Goal: Information Seeking & Learning: Learn about a topic

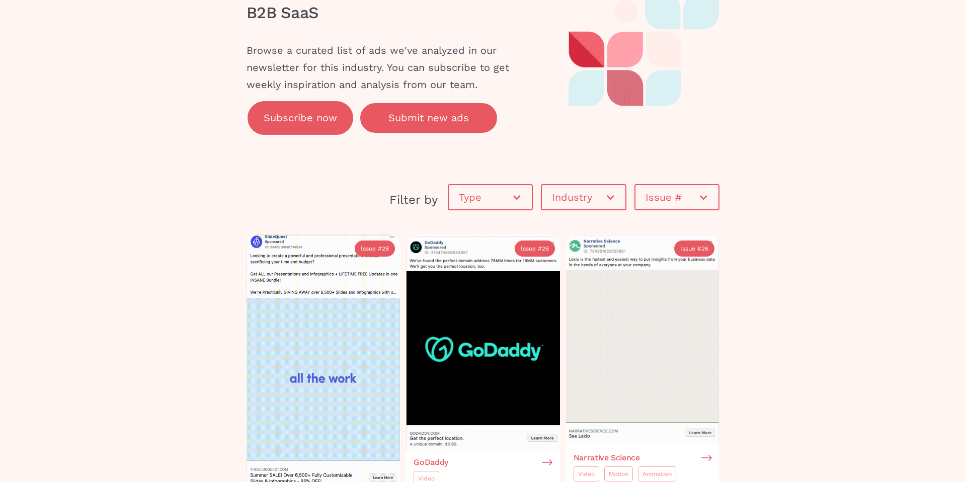
scroll to position [47, 0]
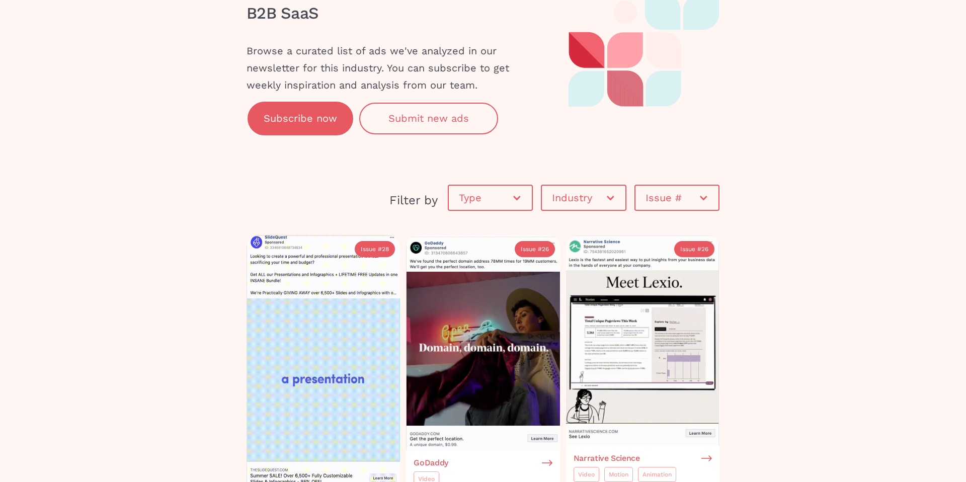
click at [484, 194] on div "Type" at bounding box center [485, 198] width 53 height 10
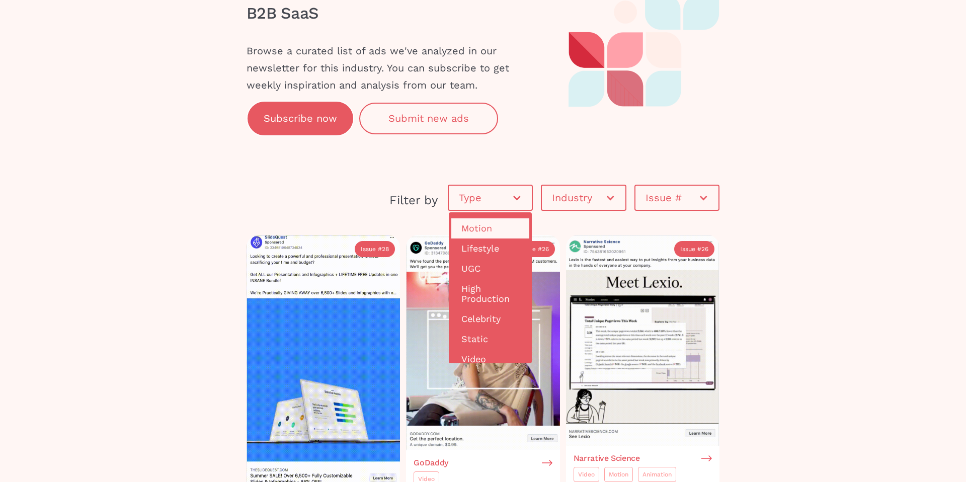
scroll to position [25, 0]
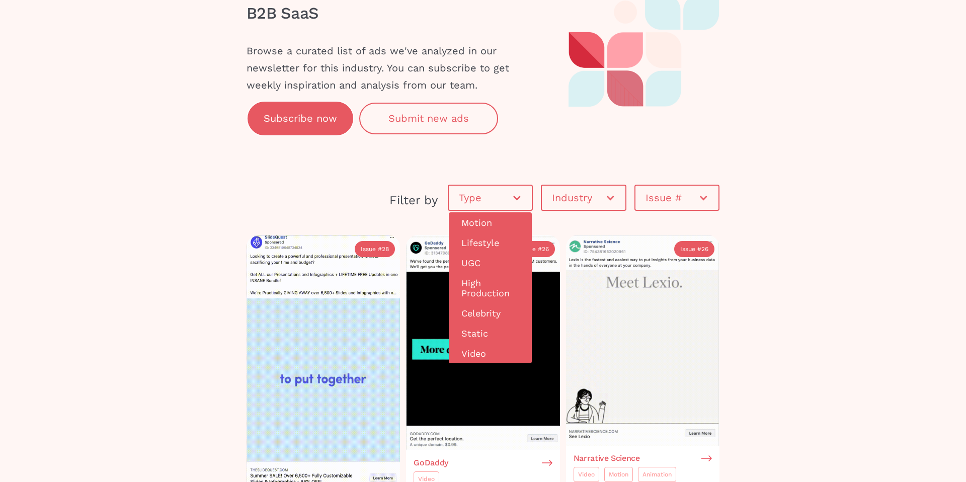
click at [568, 196] on div "Industry" at bounding box center [578, 198] width 53 height 10
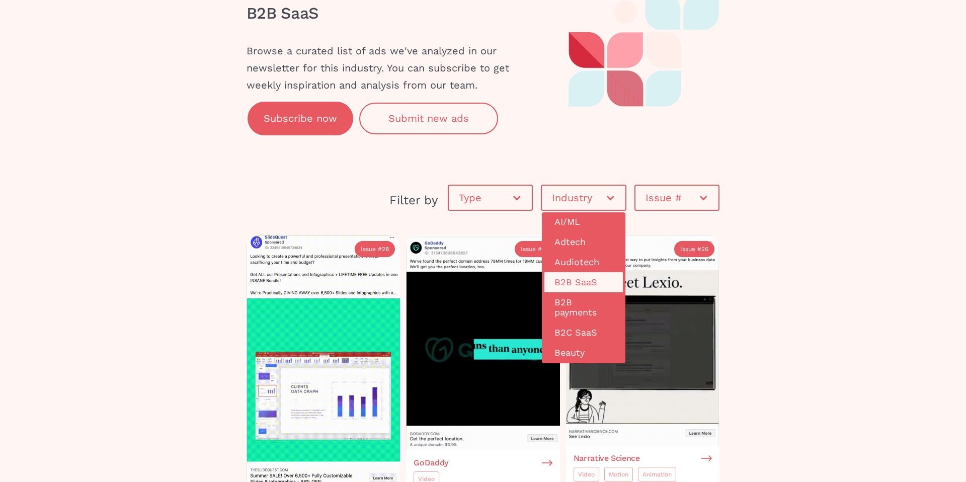
scroll to position [7, 0]
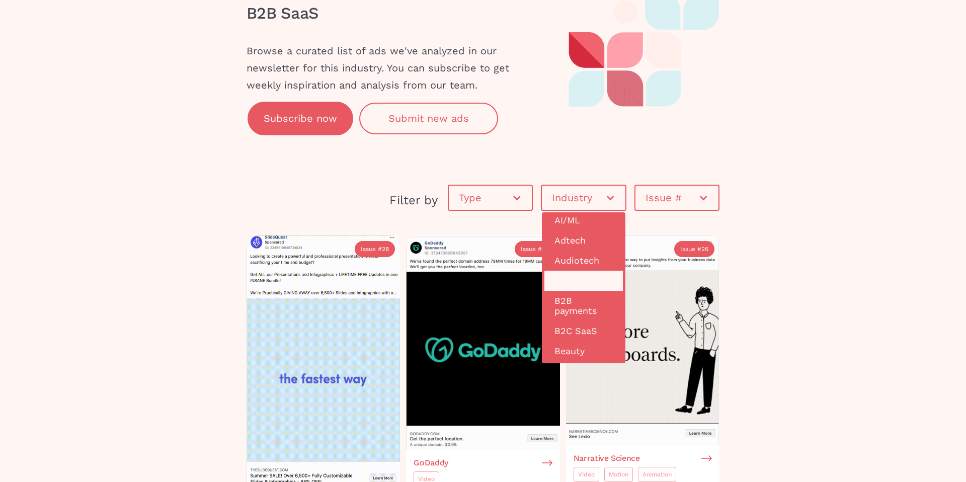
click at [580, 279] on link "B2B SaaS" at bounding box center [583, 281] width 78 height 20
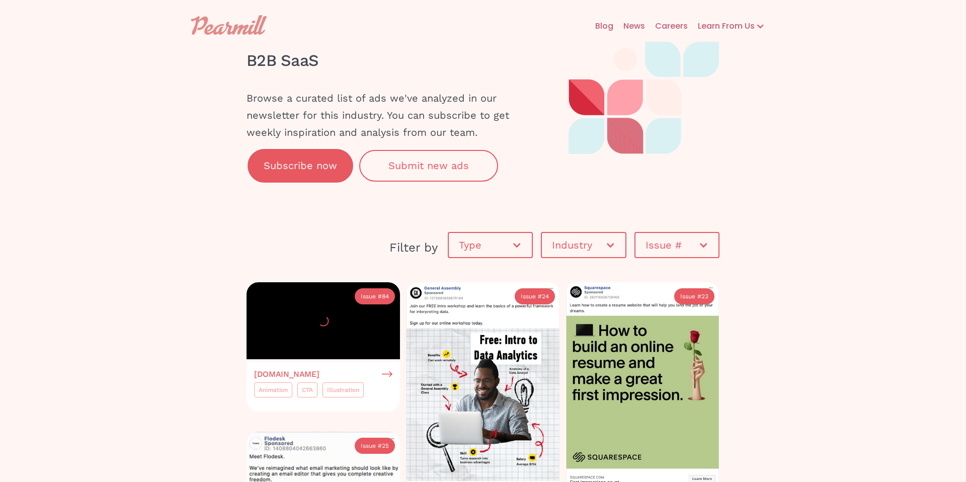
click at [594, 240] on div "Industry" at bounding box center [578, 245] width 53 height 10
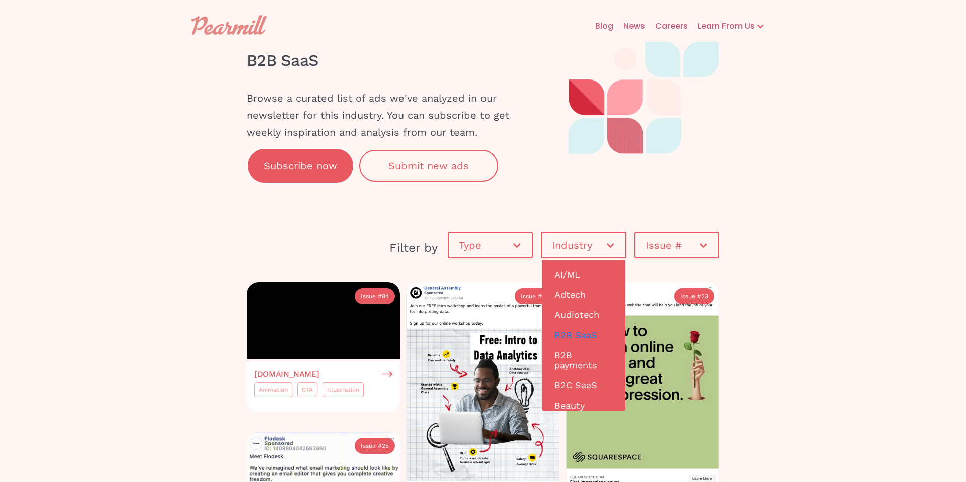
click at [681, 257] on div "Issue #" at bounding box center [676, 245] width 83 height 30
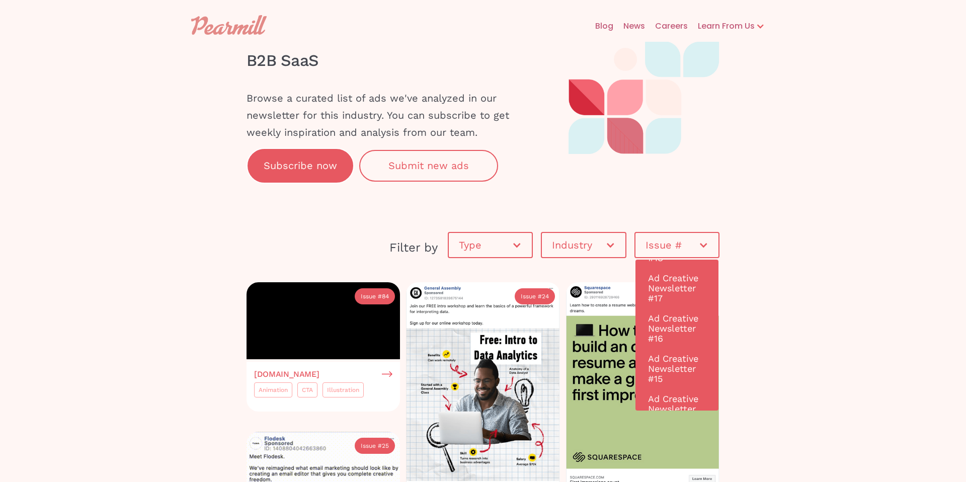
scroll to position [2908, 0]
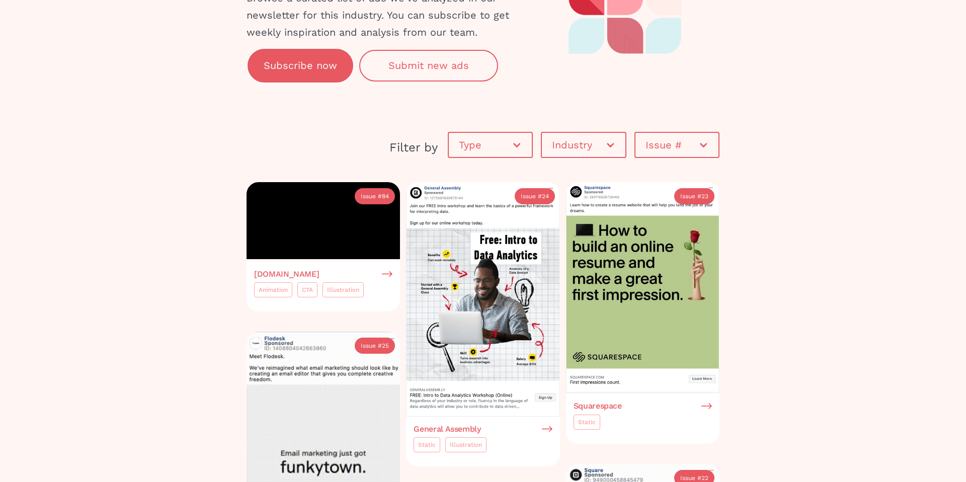
scroll to position [112, 0]
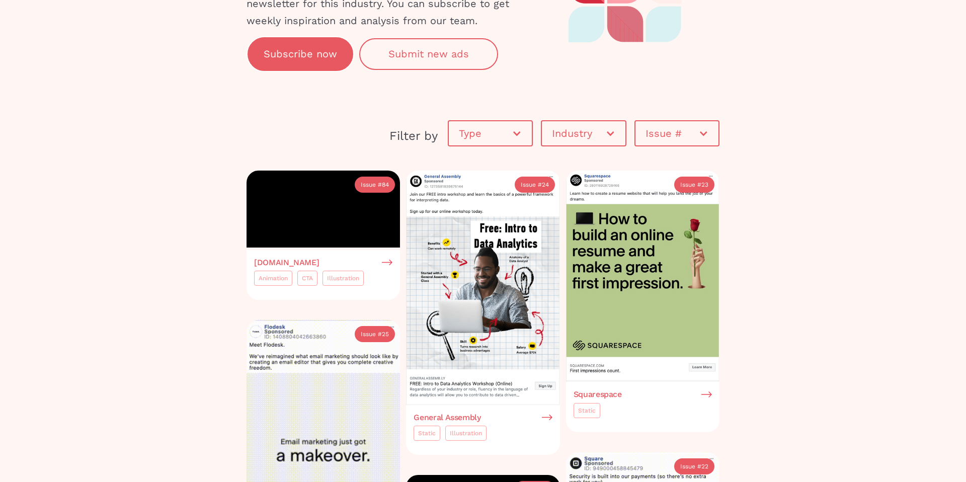
click at [496, 128] on div "Type" at bounding box center [485, 133] width 53 height 10
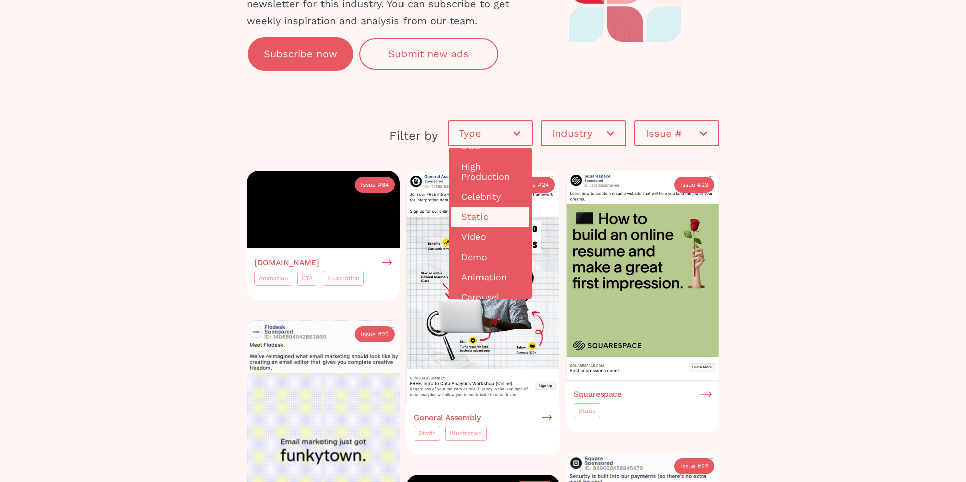
scroll to position [99, 0]
click at [485, 188] on link "Static" at bounding box center [490, 195] width 78 height 20
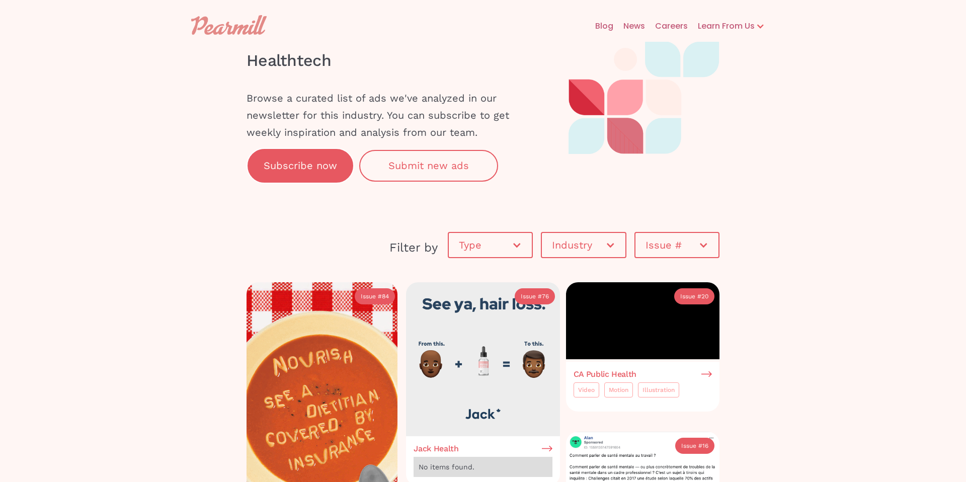
click at [513, 240] on div at bounding box center [517, 245] width 10 height 10
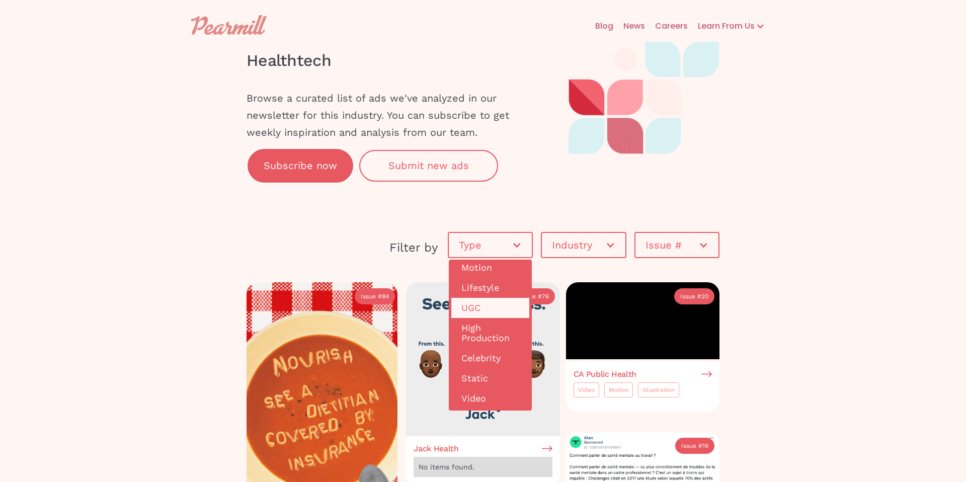
scroll to position [43, 0]
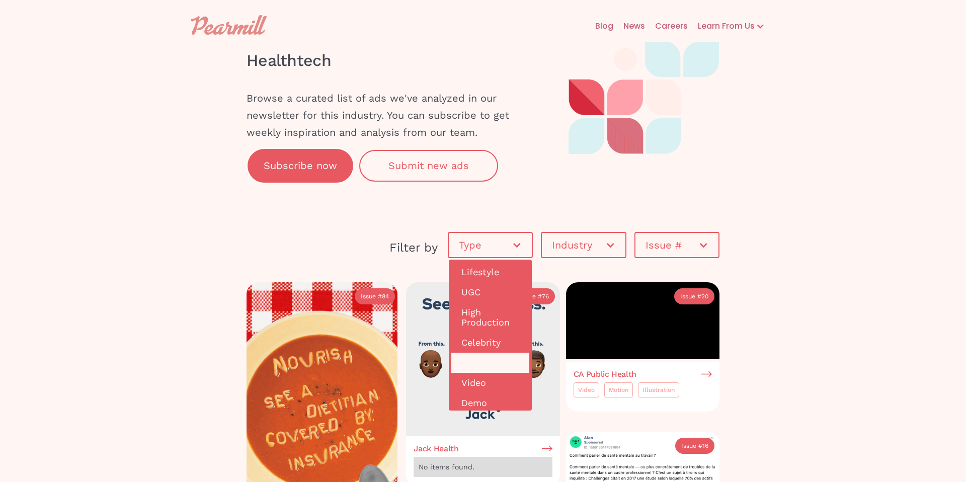
click at [486, 360] on link "Static" at bounding box center [490, 363] width 78 height 20
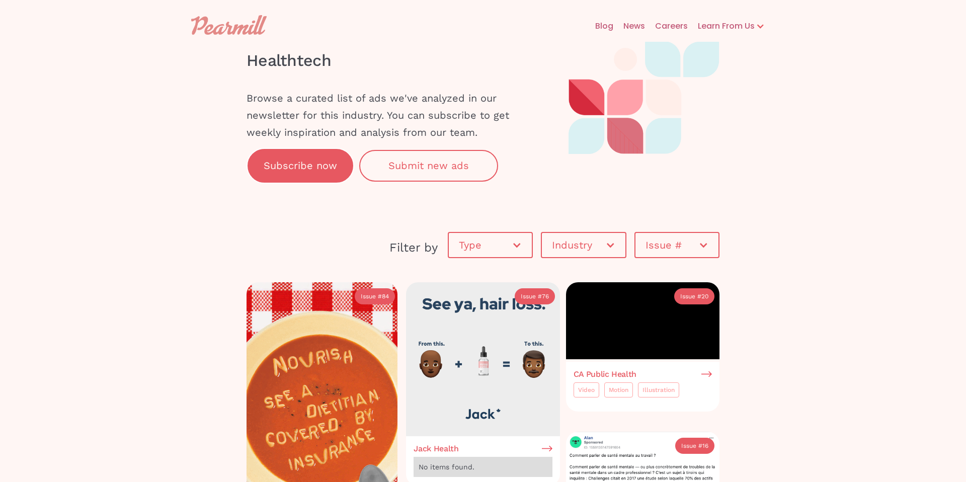
click at [494, 240] on div "Type" at bounding box center [485, 245] width 53 height 10
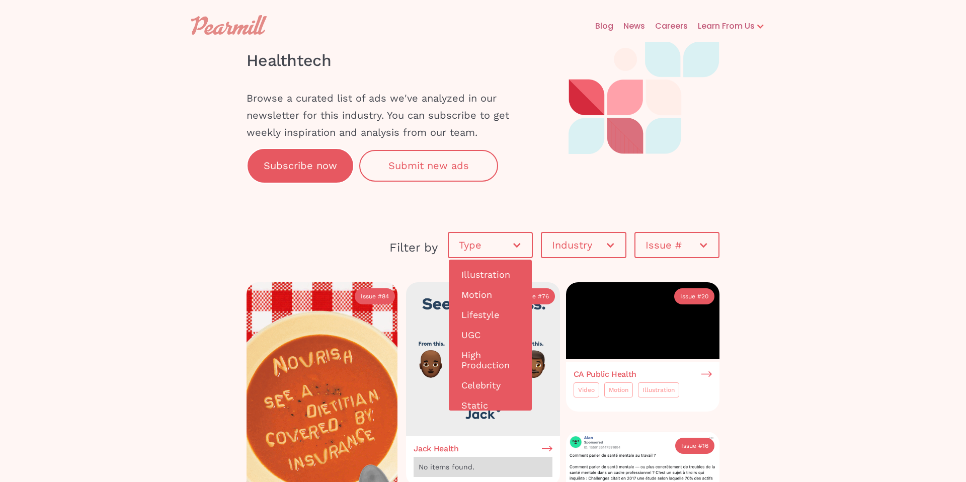
click at [579, 236] on div "Industry" at bounding box center [583, 245] width 83 height 30
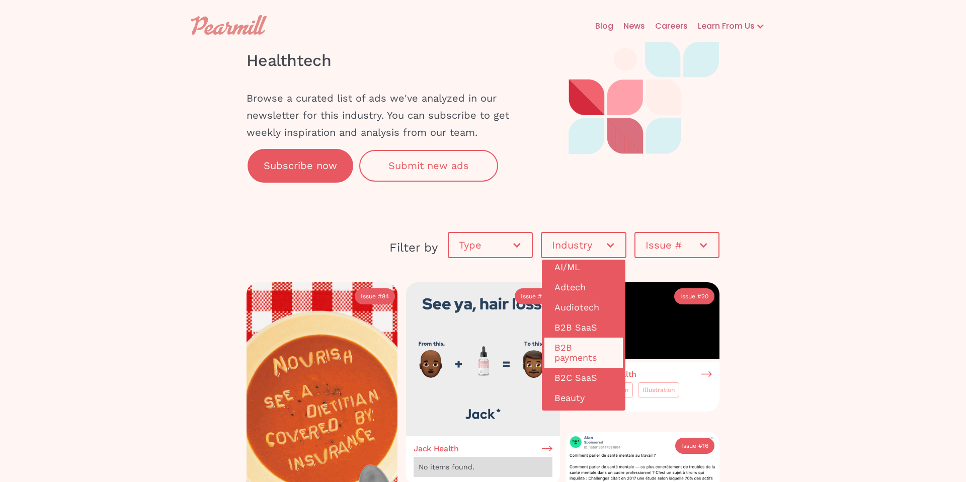
scroll to position [10, 0]
click at [576, 333] on link "B2B SaaS" at bounding box center [583, 325] width 78 height 20
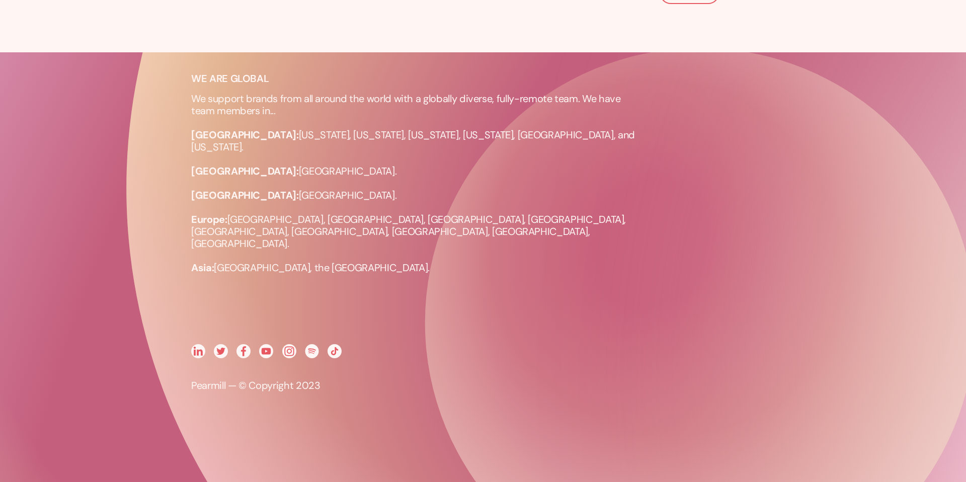
scroll to position [1226, 0]
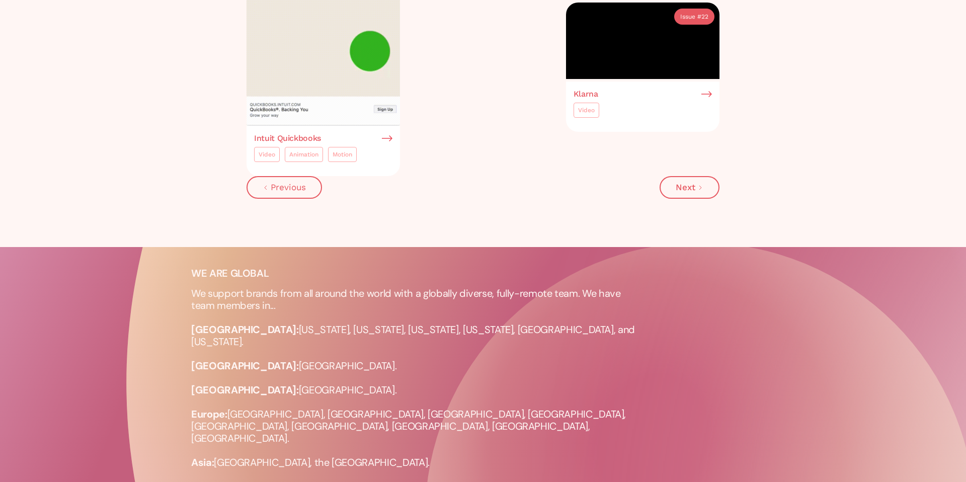
scroll to position [1004, 0]
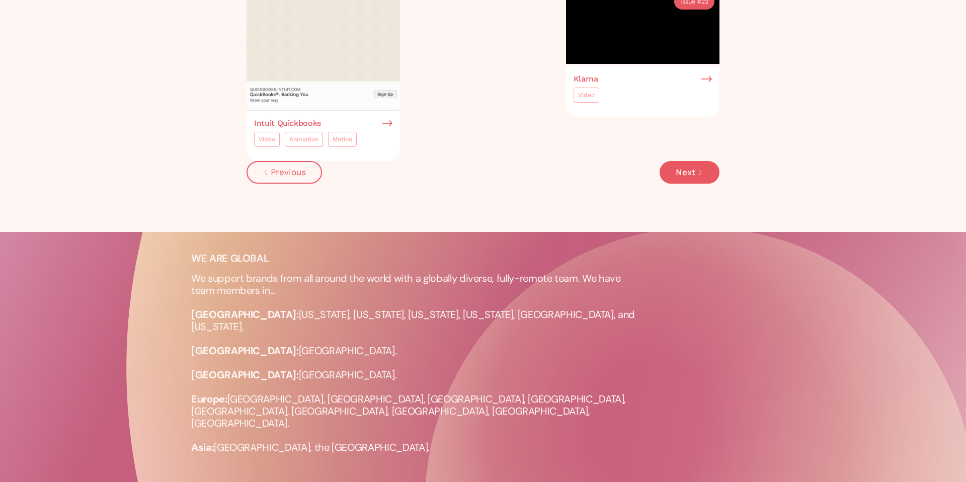
click at [677, 177] on div "Next" at bounding box center [686, 172] width 20 height 9
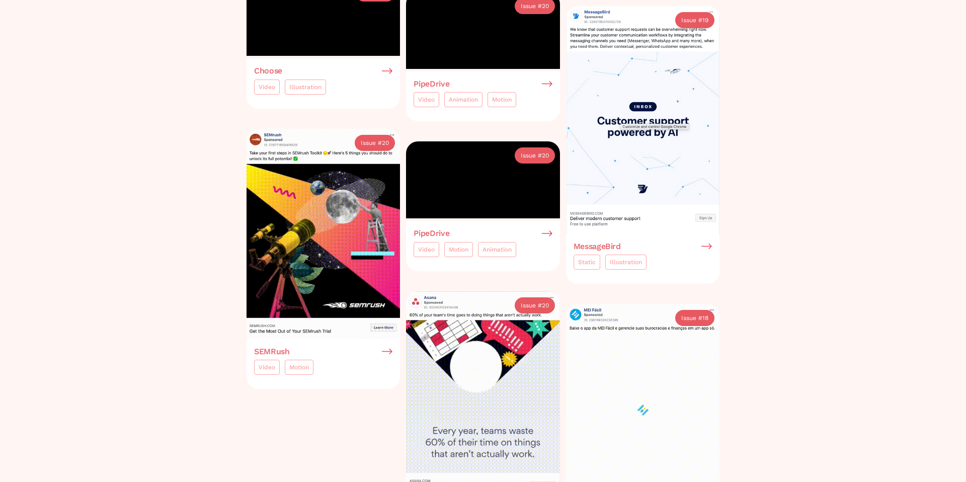
scroll to position [608, 0]
